Goal: Task Accomplishment & Management: Complete application form

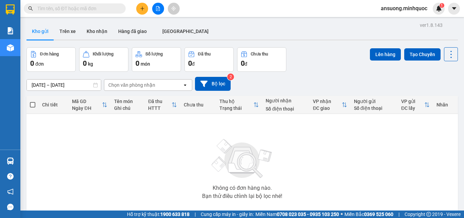
click at [139, 8] on button at bounding box center [142, 9] width 12 height 12
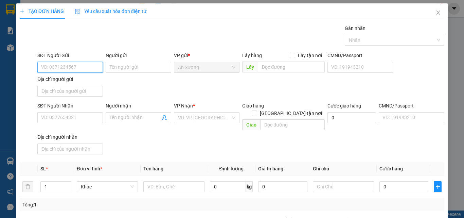
click at [65, 65] on input "SĐT Người Gửi" at bounding box center [70, 67] width 66 height 11
type input "558"
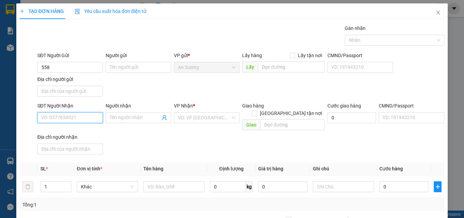
click at [62, 116] on input "SĐT Người Nhận" at bounding box center [70, 117] width 66 height 11
drag, startPoint x: 63, startPoint y: 119, endPoint x: 4, endPoint y: 119, distance: 58.1
click at [4, 119] on div "TẠO ĐƠN HÀNG Yêu cầu xuất hóa đơn điện tử Transit Pickup Surcharge Ids Transit …" at bounding box center [232, 109] width 464 height 218
drag, startPoint x: 67, startPoint y: 129, endPoint x: 125, endPoint y: 99, distance: 65.3
click at [68, 129] on div "0905923558 - duy" at bounding box center [69, 130] width 57 height 7
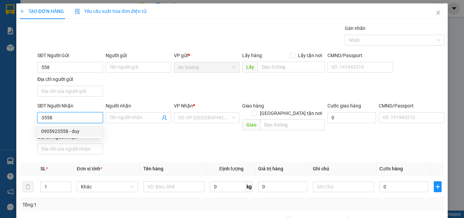
type input "0905923558"
type input "duy"
checkbox input "true"
type input "71 [PERSON_NAME]"
type input "0905923558"
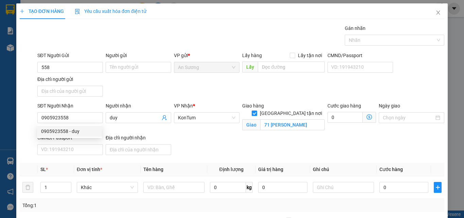
click at [132, 88] on div "SĐT Người Gửi 558 Người gửi Tên người gửi VP gửi * An Sương Lấy hàng Lấy tận nơ…" at bounding box center [241, 76] width 410 height 48
click at [76, 67] on input "558" at bounding box center [70, 67] width 66 height 11
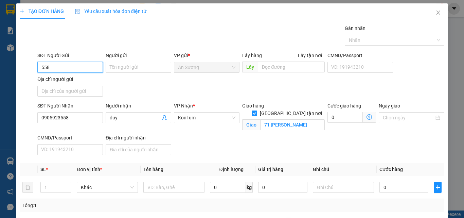
drag, startPoint x: 50, startPoint y: 67, endPoint x: 6, endPoint y: 73, distance: 44.9
click at [7, 73] on div "TẠO ĐƠN HÀNG Yêu cầu xuất hóa đơn điện tử Transit Pickup Surcharge Ids Transit …" at bounding box center [232, 109] width 464 height 218
click at [68, 74] on div "0972779853 0972779853" at bounding box center [69, 81] width 65 height 14
click at [73, 69] on input "SĐT Người Gửi" at bounding box center [70, 67] width 66 height 11
drag, startPoint x: 66, startPoint y: 80, endPoint x: 90, endPoint y: 85, distance: 24.0
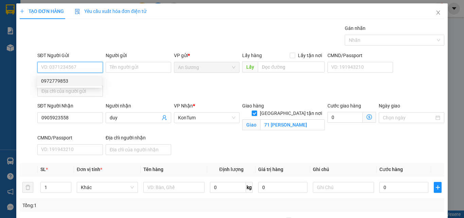
click at [67, 80] on div "0972779853" at bounding box center [69, 80] width 57 height 7
type input "0972779853"
drag, startPoint x: 155, startPoint y: 91, endPoint x: 145, endPoint y: 149, distance: 58.9
click at [156, 99] on div "SĐT Người Gửi 0972779853 Người gửi Tên người gửi VP gửi * An Sương Lấy hàng Lấy…" at bounding box center [241, 76] width 410 height 48
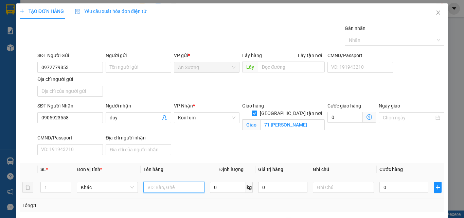
drag, startPoint x: 158, startPoint y: 187, endPoint x: 33, endPoint y: 190, distance: 124.7
click at [153, 188] on input "text" at bounding box center [173, 187] width 61 height 11
click at [149, 188] on input "text" at bounding box center [173, 187] width 61 height 11
click at [150, 192] on div at bounding box center [173, 187] width 61 height 14
click at [156, 187] on input "text" at bounding box center [173, 187] width 61 height 11
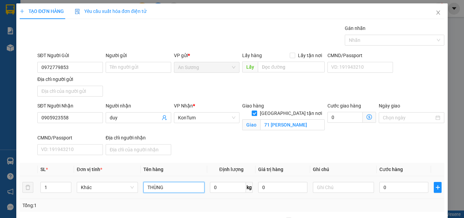
type input "THÙNG"
drag, startPoint x: 188, startPoint y: 165, endPoint x: 292, endPoint y: 194, distance: 108.8
click at [191, 166] on th "Tên hàng" at bounding box center [174, 169] width 67 height 13
click at [385, 191] on input "0" at bounding box center [403, 187] width 49 height 11
type input "5"
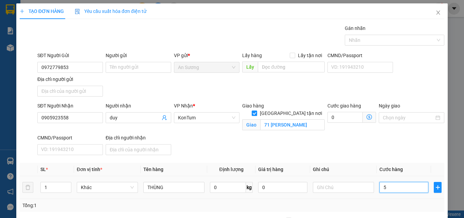
type input "5"
type input "50"
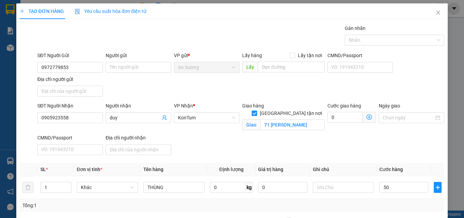
type input "50.000"
drag, startPoint x: 386, startPoint y: 155, endPoint x: 243, endPoint y: 185, distance: 146.3
click at [386, 154] on div "SĐT Người Nhận 0905923558 Người nhận duy VP Nhận * KonTum Giao hàng Giao tận nơ…" at bounding box center [241, 130] width 410 height 56
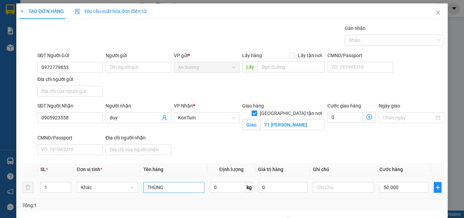
drag, startPoint x: 156, startPoint y: 180, endPoint x: 171, endPoint y: 184, distance: 15.8
click at [159, 182] on div "THÙNG" at bounding box center [173, 187] width 61 height 14
click at [183, 185] on input "THÙNG" at bounding box center [173, 187] width 61 height 11
type input "[PERSON_NAME]"
click at [318, 180] on div at bounding box center [343, 187] width 61 height 14
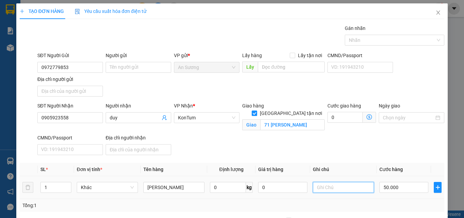
click at [327, 186] on input "text" at bounding box center [343, 187] width 61 height 11
type input "U"
type input "ƯỚT SẴN"
click at [355, 163] on th "Ghi chú" at bounding box center [343, 169] width 67 height 13
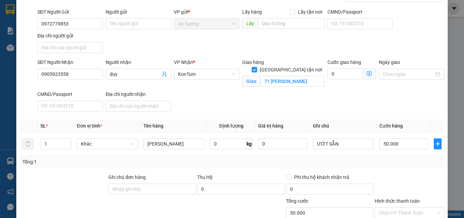
scroll to position [89, 0]
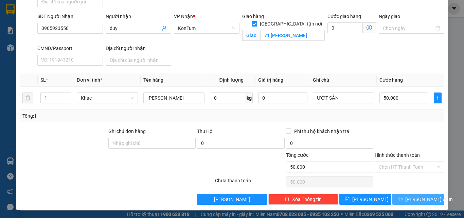
click at [405, 194] on button "[PERSON_NAME] và In" at bounding box center [418, 199] width 52 height 11
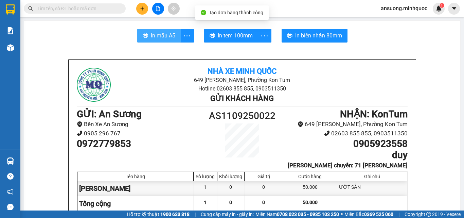
click at [166, 34] on span "In mẫu A5" at bounding box center [163, 35] width 24 height 8
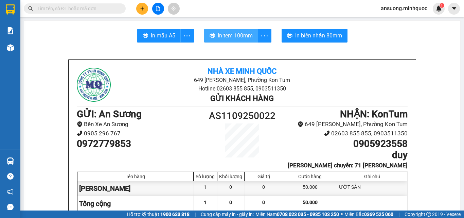
click at [232, 42] on button "In tem 100mm" at bounding box center [231, 36] width 54 height 14
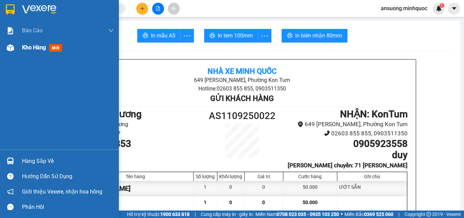
click at [8, 50] on img at bounding box center [10, 47] width 7 height 7
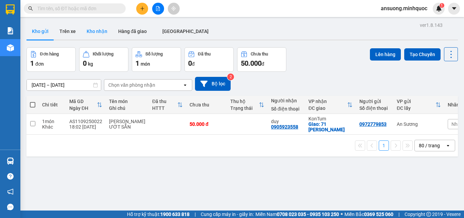
click at [90, 33] on button "Kho nhận" at bounding box center [97, 31] width 32 height 16
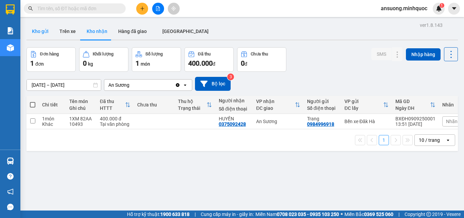
click at [37, 26] on button "Kho gửi" at bounding box center [40, 31] width 28 height 16
